Goal: Transaction & Acquisition: Purchase product/service

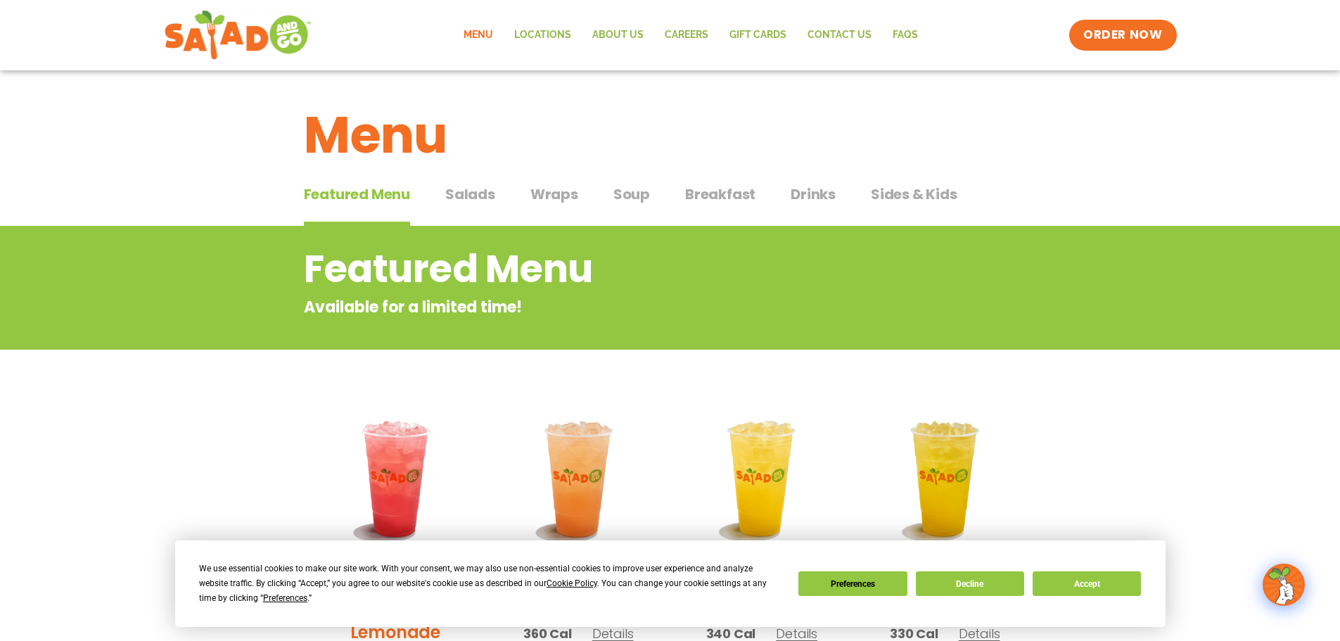
click at [559, 196] on span "Wraps" at bounding box center [554, 194] width 48 height 21
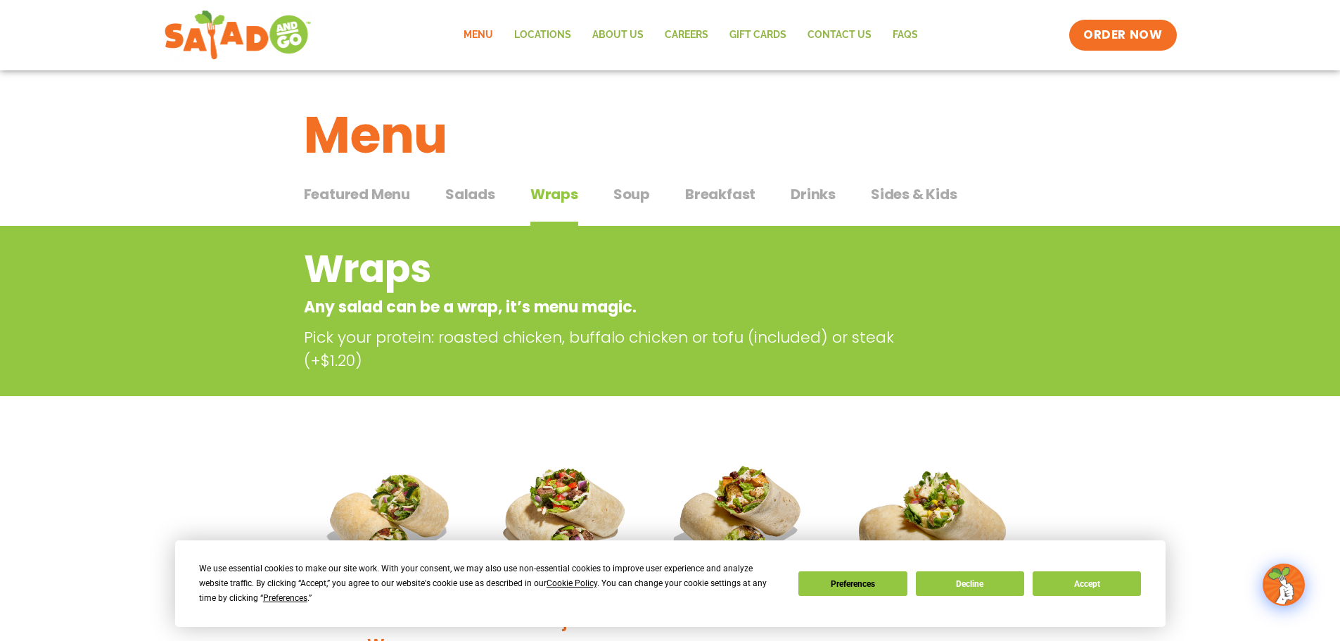
click at [635, 193] on span "Soup" at bounding box center [631, 194] width 37 height 21
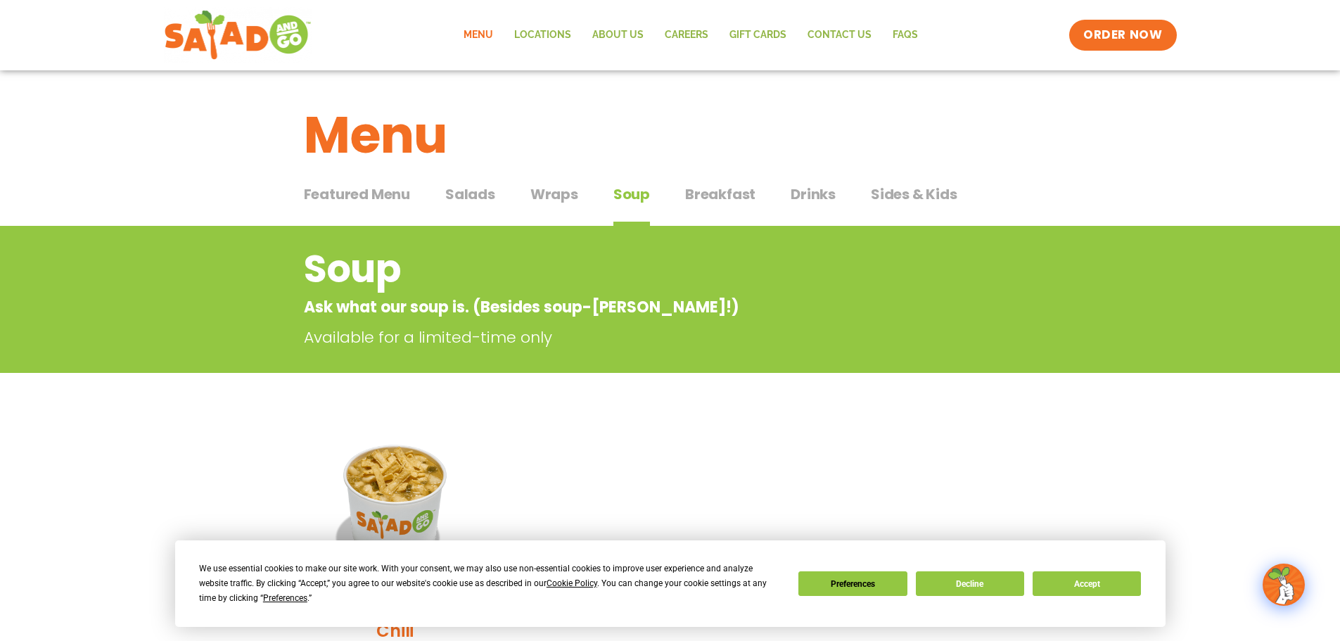
click at [709, 191] on span "Breakfast" at bounding box center [720, 194] width 70 height 21
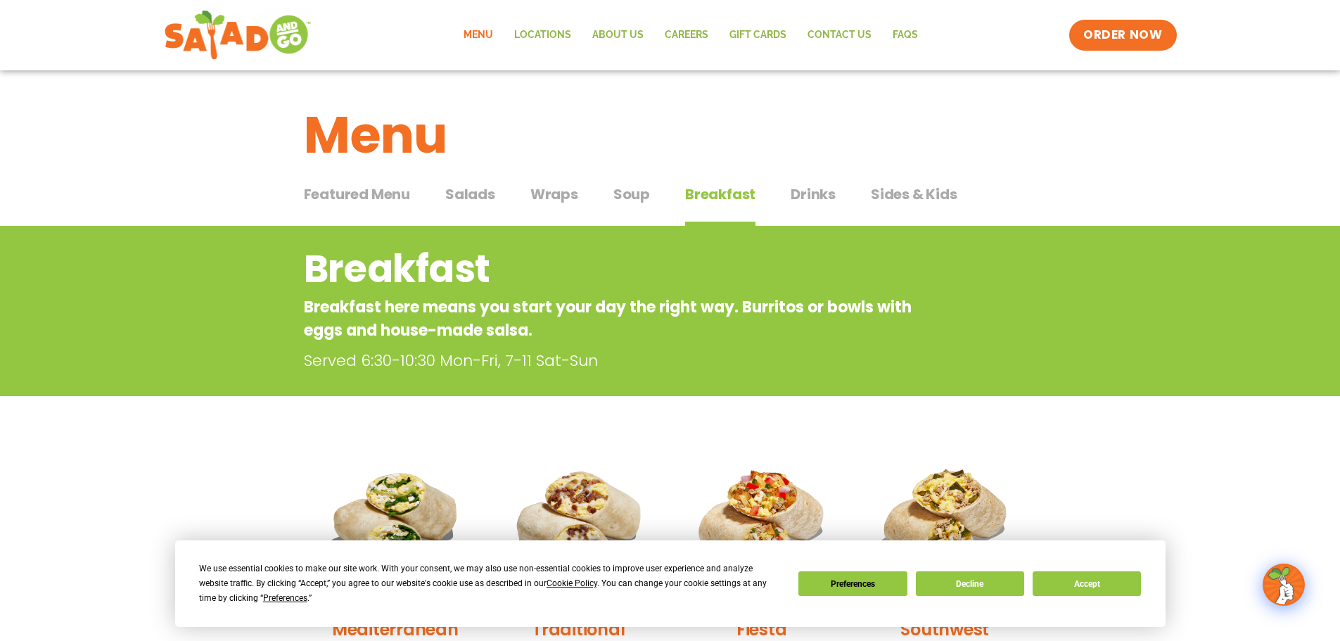
drag, startPoint x: 901, startPoint y: 205, endPoint x: 929, endPoint y: 212, distance: 28.5
click at [902, 204] on button "Sides & Kids Sides & Kids" at bounding box center [914, 205] width 87 height 43
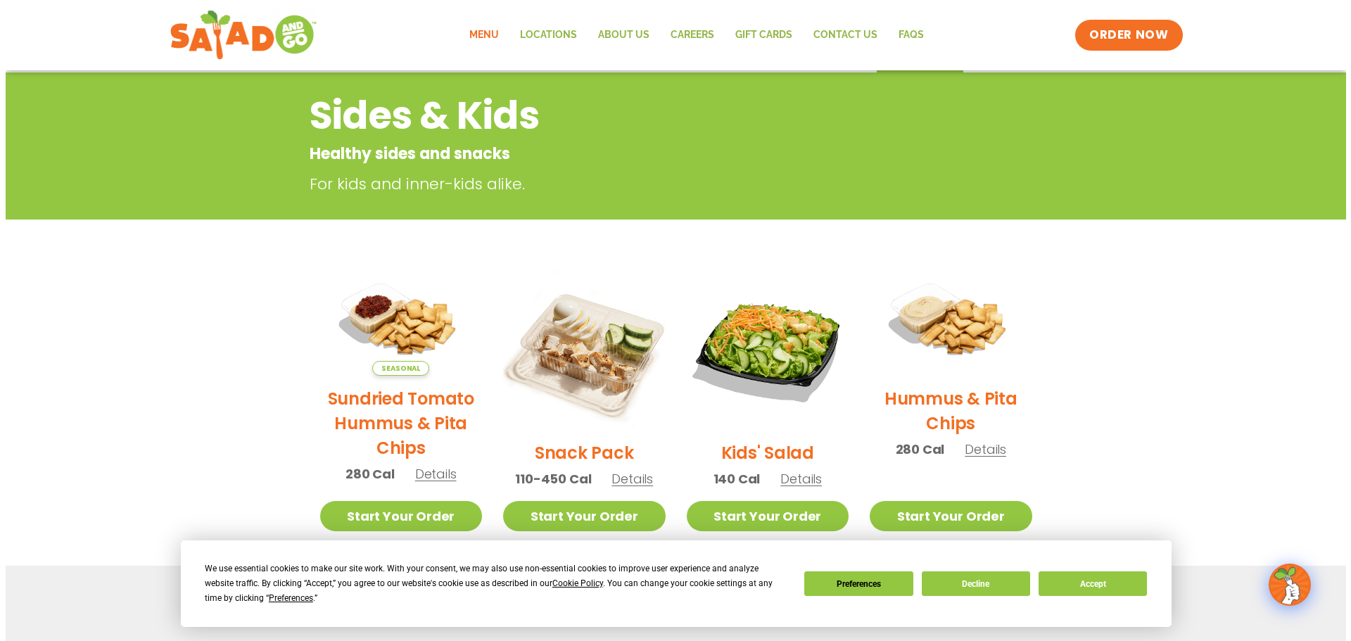
scroll to position [211, 0]
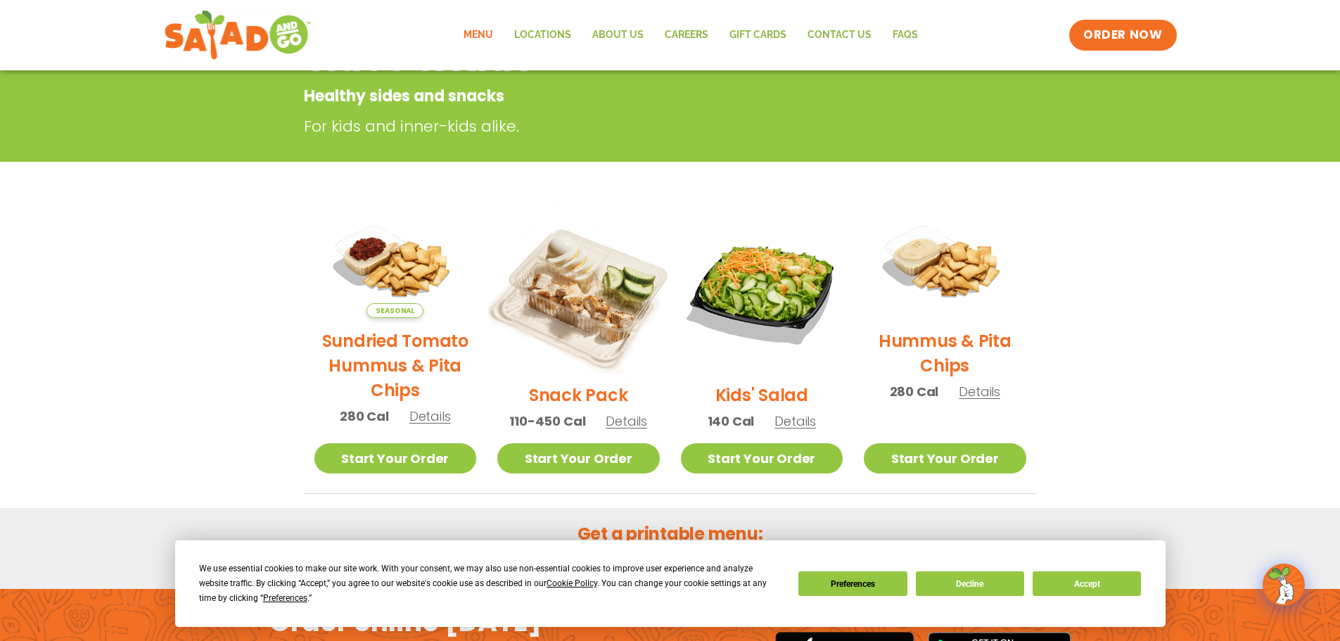
click at [575, 329] on img at bounding box center [578, 291] width 191 height 191
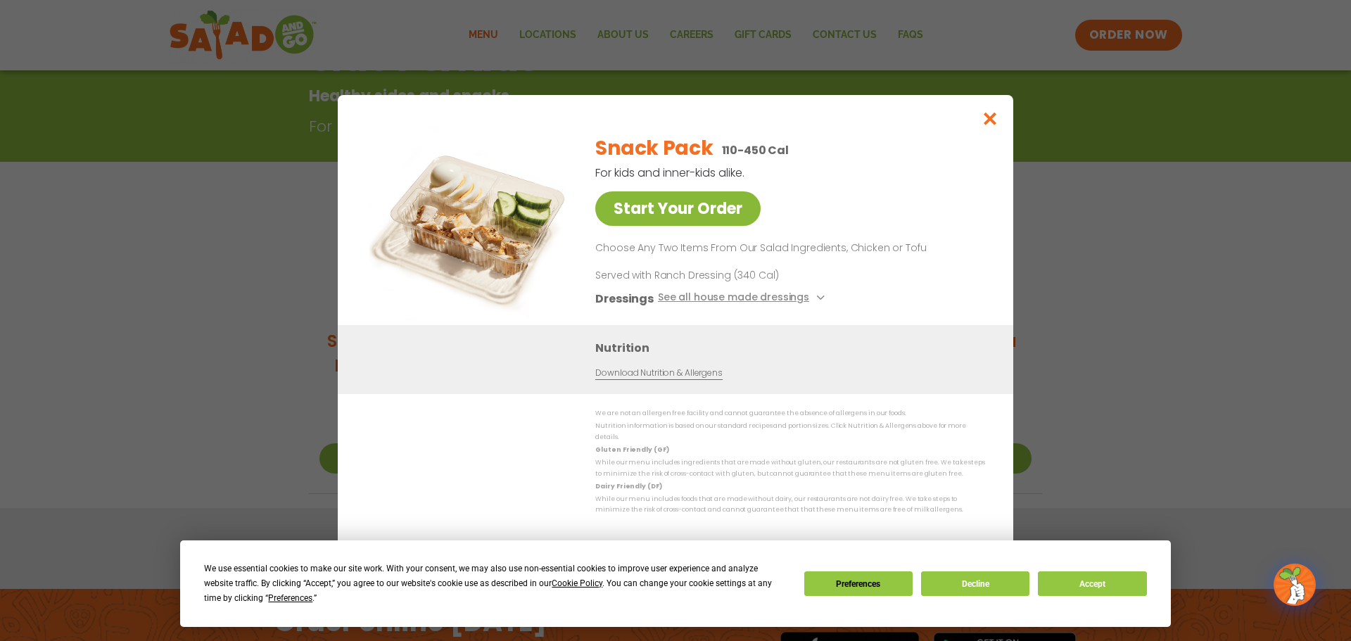
click at [647, 218] on link "Start Your Order" at bounding box center [677, 208] width 165 height 34
